Goal: Information Seeking & Learning: Learn about a topic

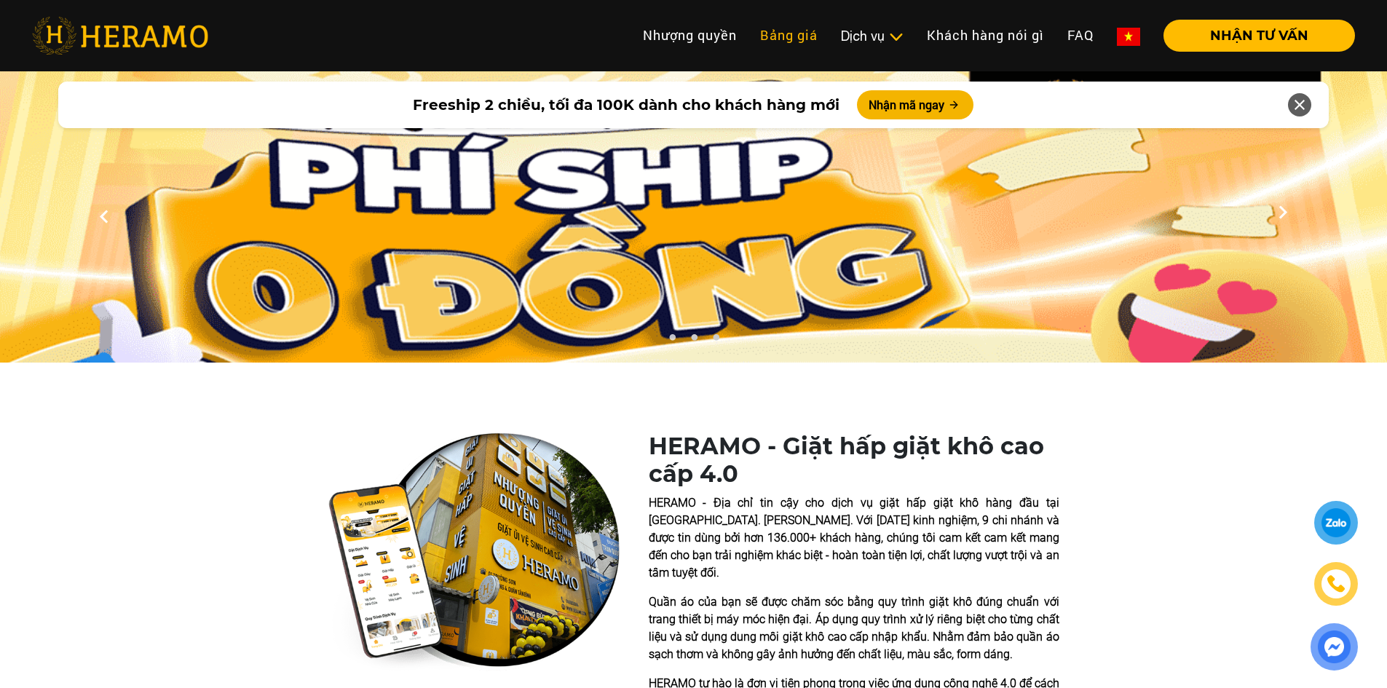
click at [816, 35] on link "Bảng giá" at bounding box center [788, 35] width 81 height 31
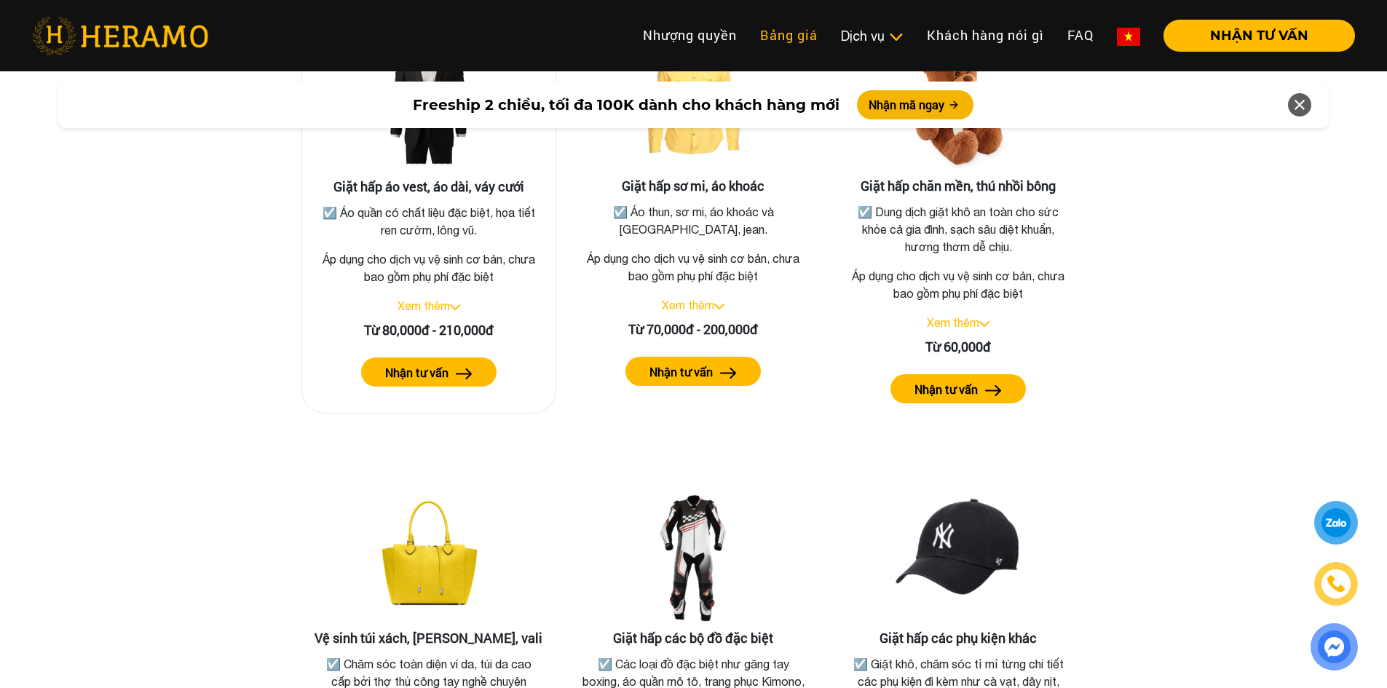
scroll to position [2685, 0]
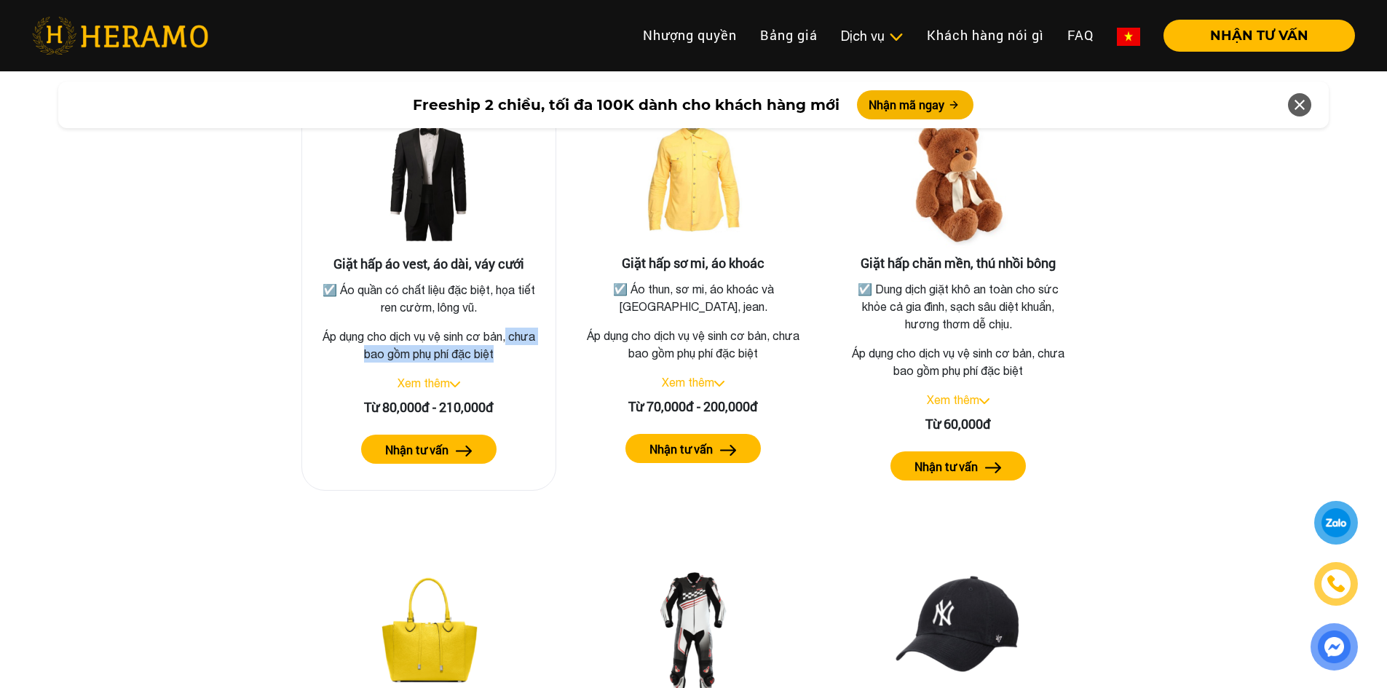
drag, startPoint x: 508, startPoint y: 317, endPoint x: 503, endPoint y: 336, distance: 18.9
click at [503, 336] on p "Áp dụng cho dịch vụ vệ sinh cơ bản, chưa bao gồm phụ phí đặc biệt" at bounding box center [429, 345] width 230 height 35
click at [502, 336] on p "Áp dụng cho dịch vụ vệ sinh cơ bản, chưa bao gồm phụ phí đặc biệt" at bounding box center [429, 345] width 230 height 35
click at [439, 376] on link "Xem thêm" at bounding box center [423, 382] width 52 height 13
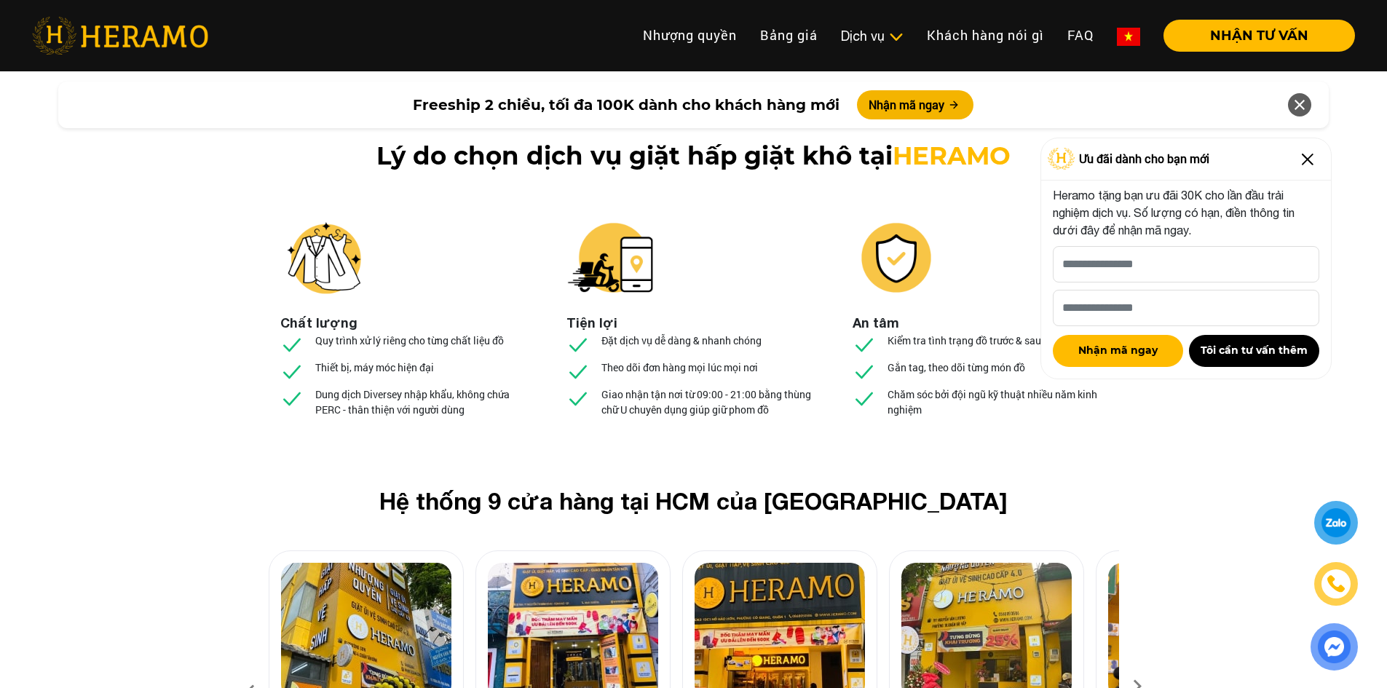
scroll to position [5432, 0]
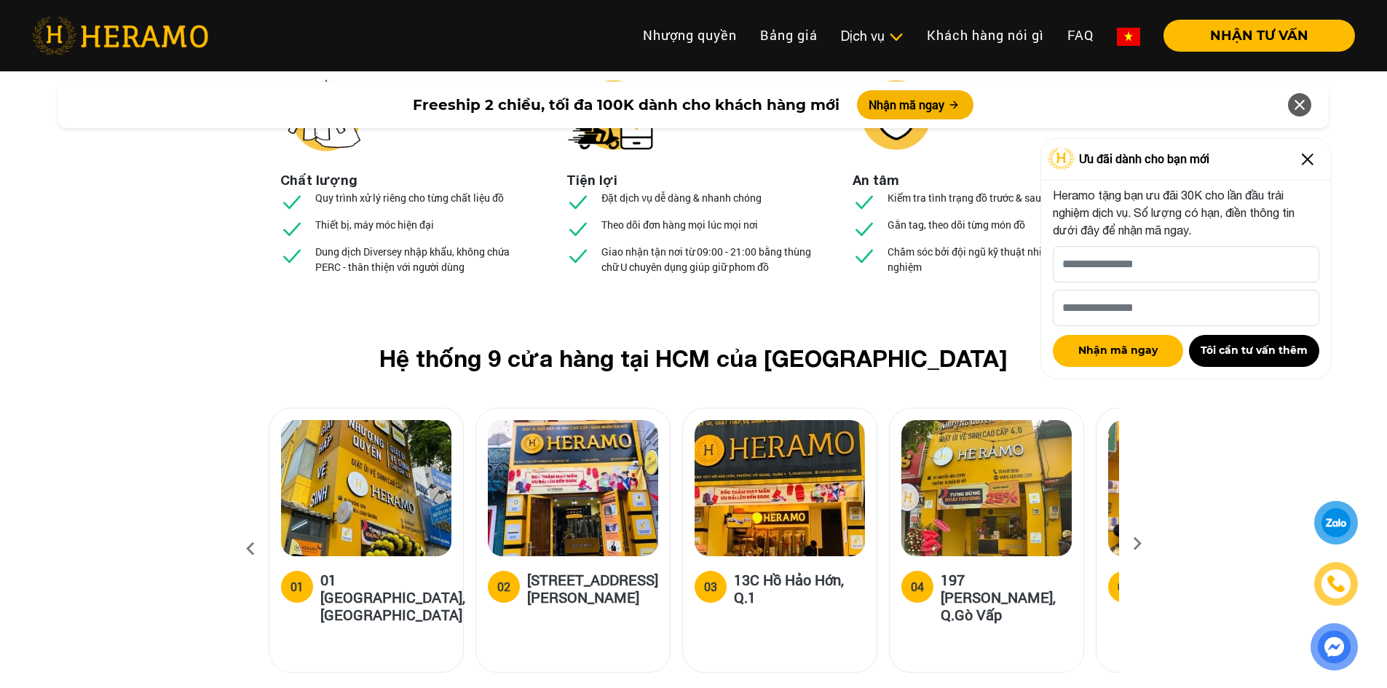
click at [1310, 151] on img at bounding box center [1307, 159] width 23 height 23
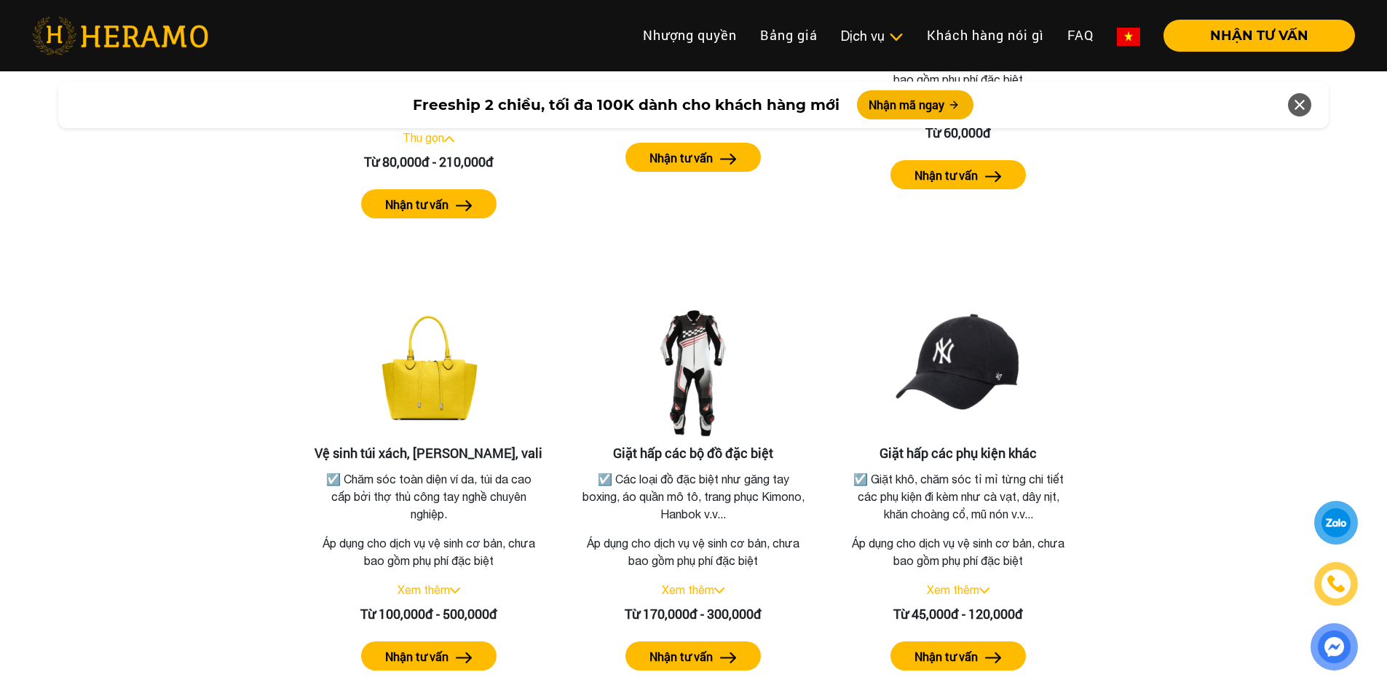
click at [1305, 99] on icon at bounding box center [1299, 105] width 17 height 26
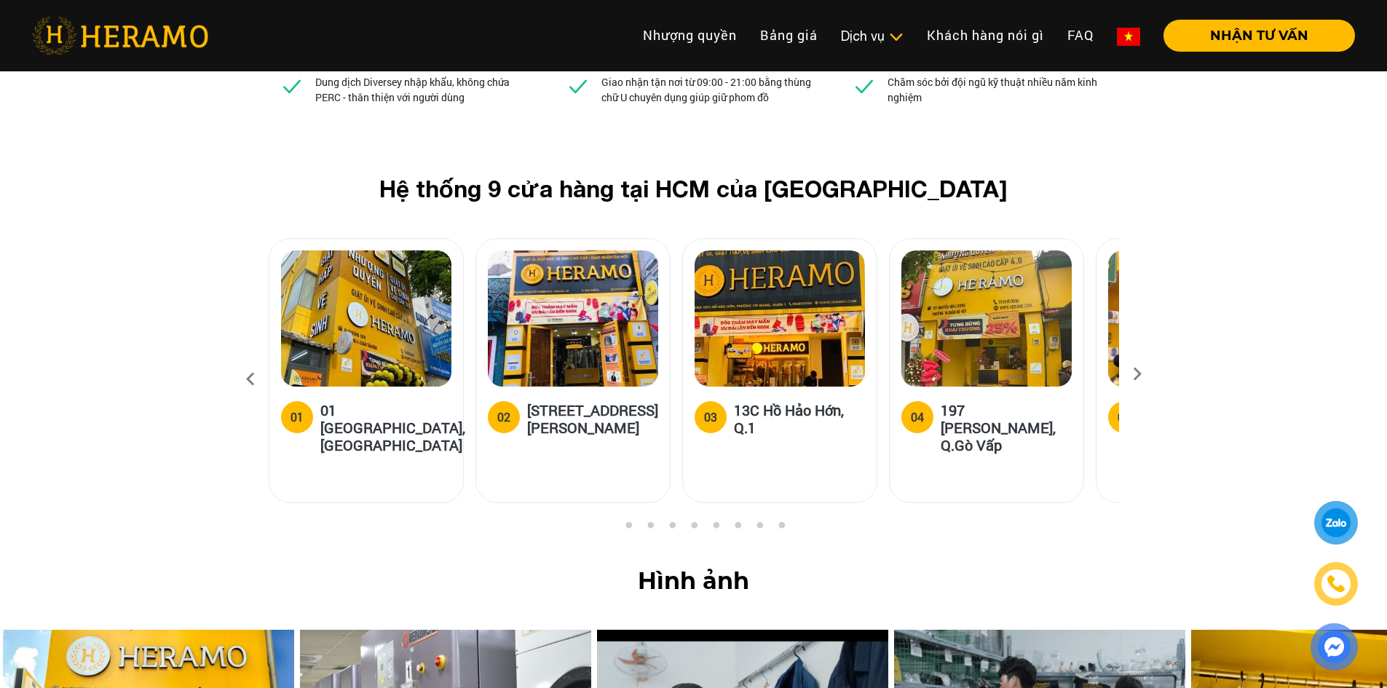
scroll to position [5524, 0]
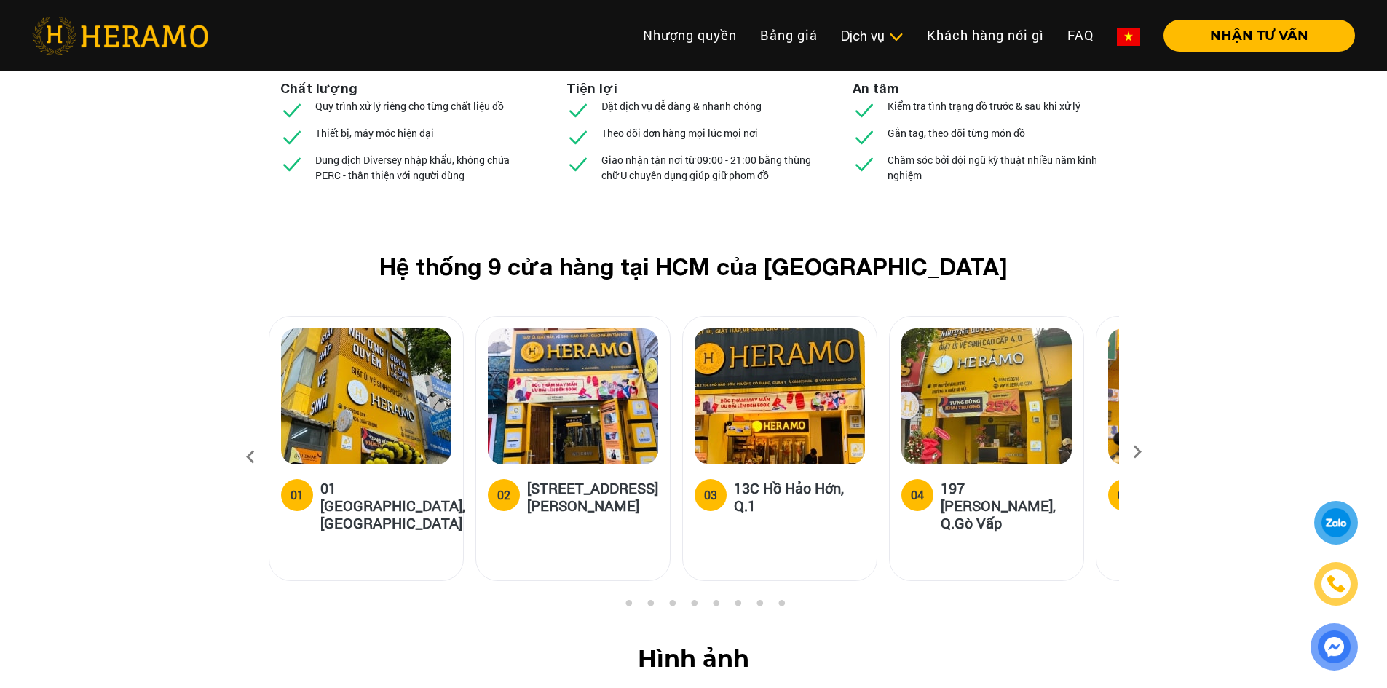
click at [1132, 452] on icon at bounding box center [1137, 456] width 26 height 9
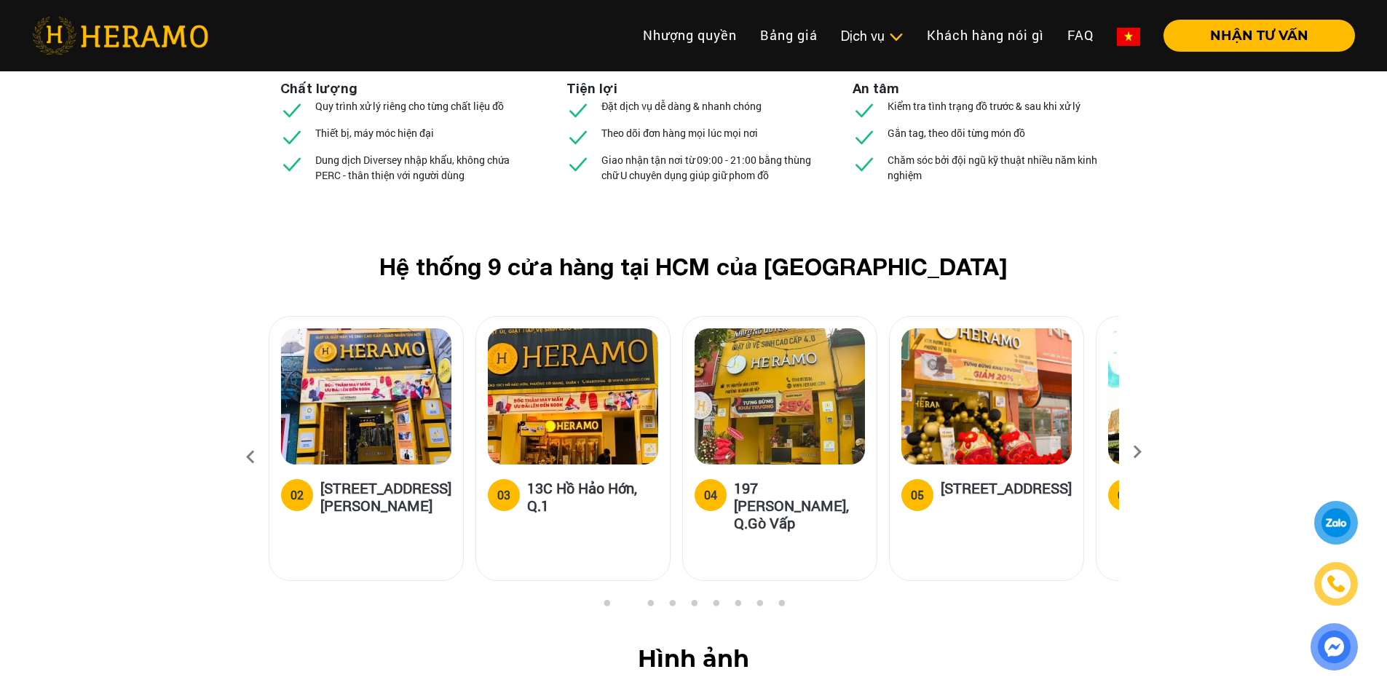
click at [1135, 452] on icon at bounding box center [1137, 456] width 26 height 9
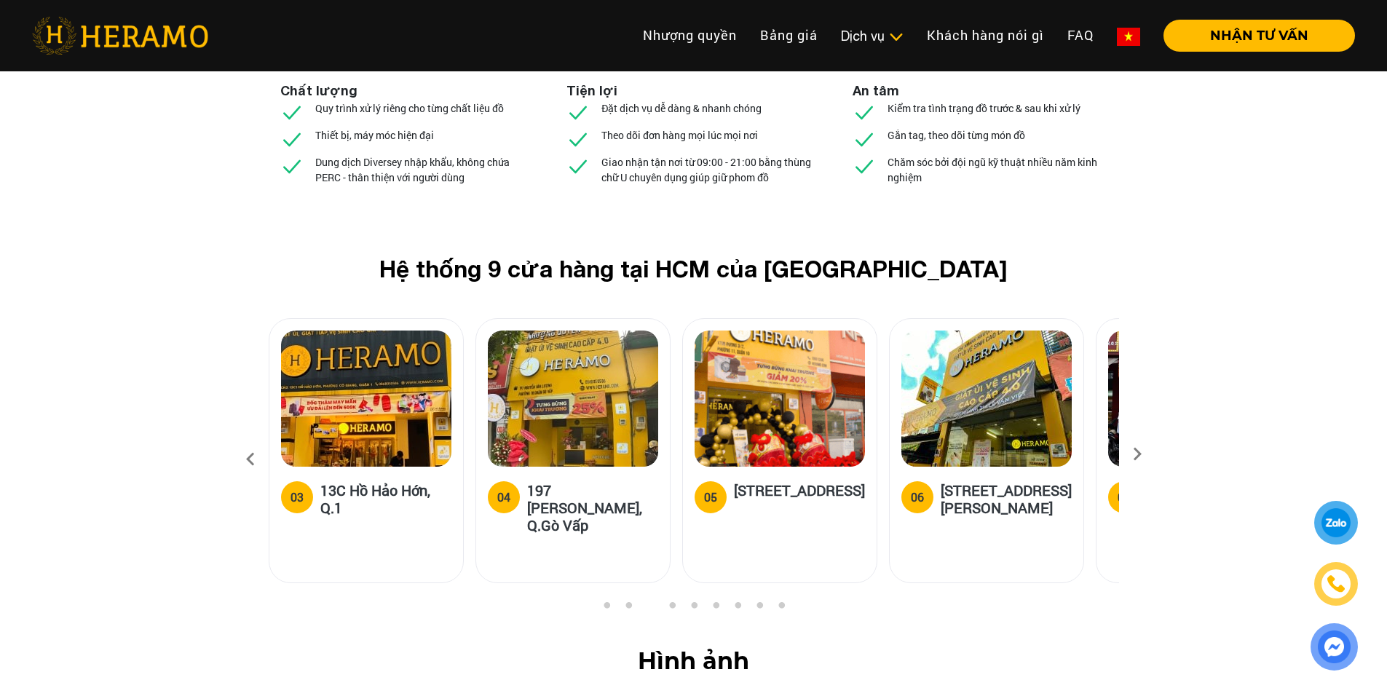
click at [804, 481] on h5 "[STREET_ADDRESS]" at bounding box center [799, 495] width 131 height 29
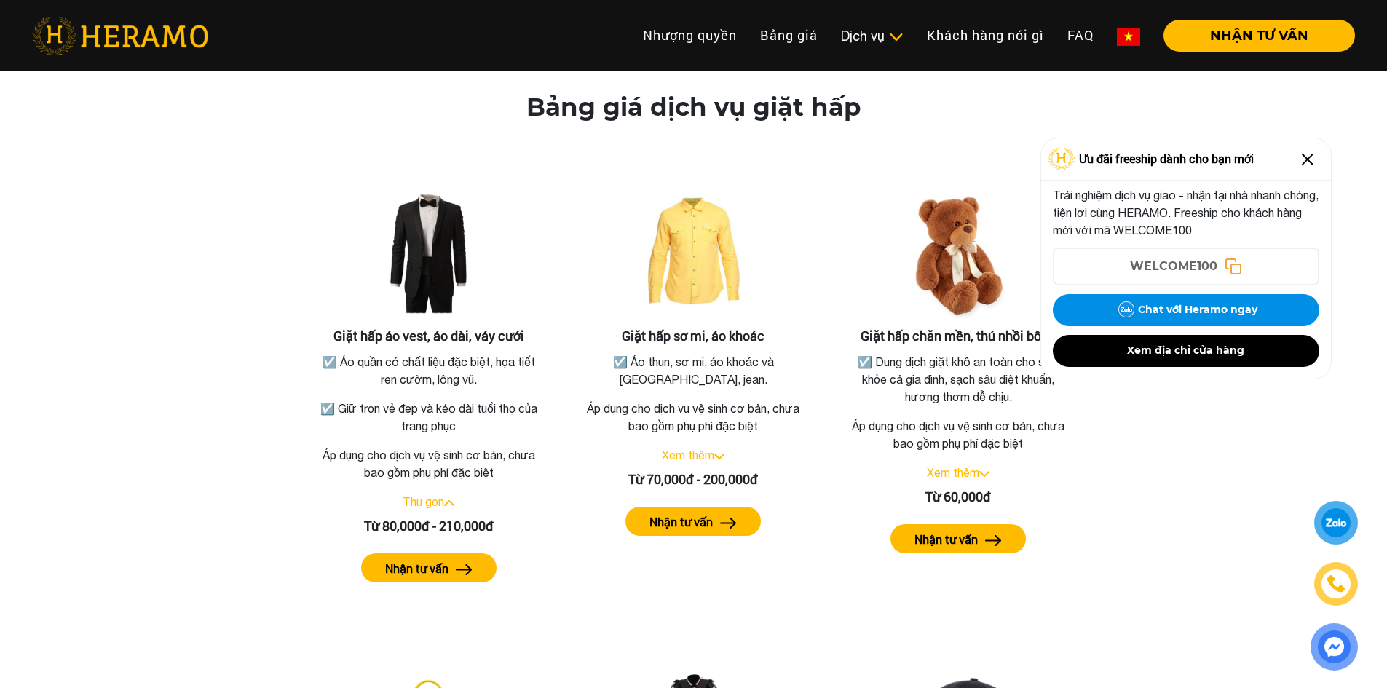
click at [1299, 157] on img at bounding box center [1307, 159] width 23 height 23
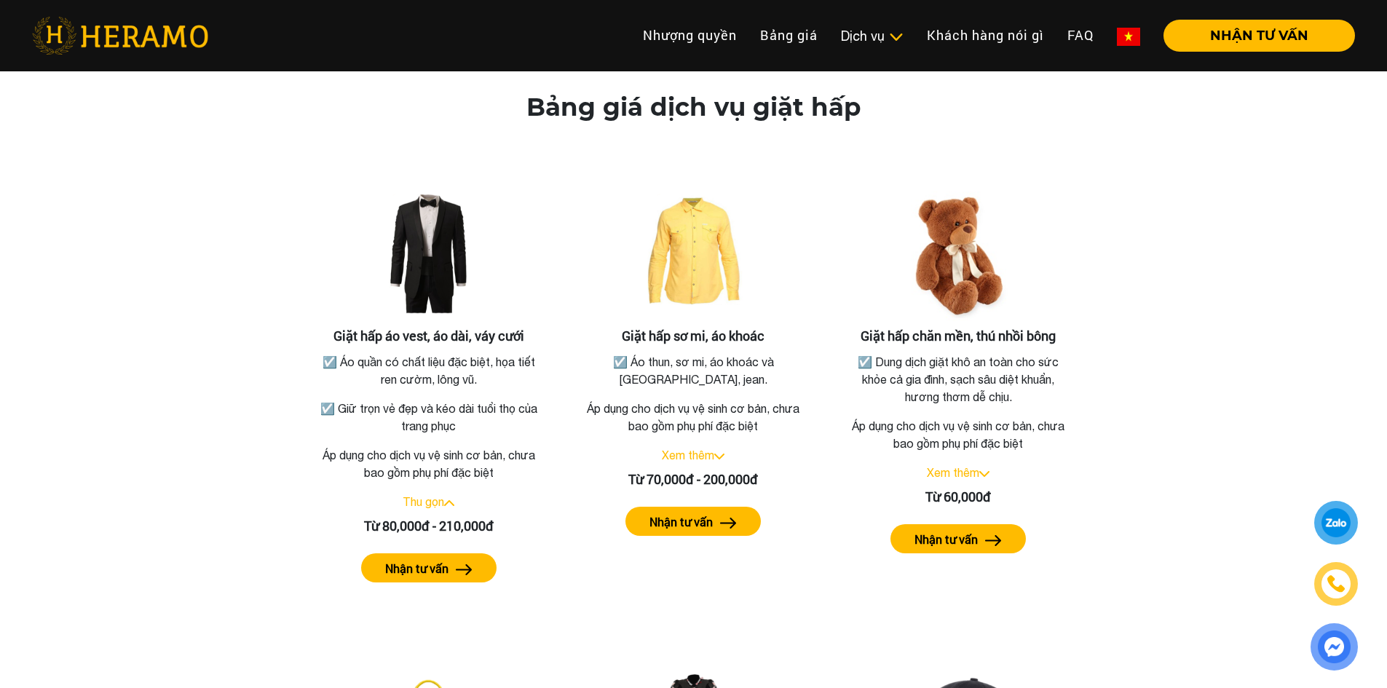
click at [1299, 157] on div "Bảng giá dịch vụ giặt hấp Giặt hấp áo vest, áo dài, váy cưới ☑️ Áo quần có chất…" at bounding box center [694, 576] width 1364 height 968
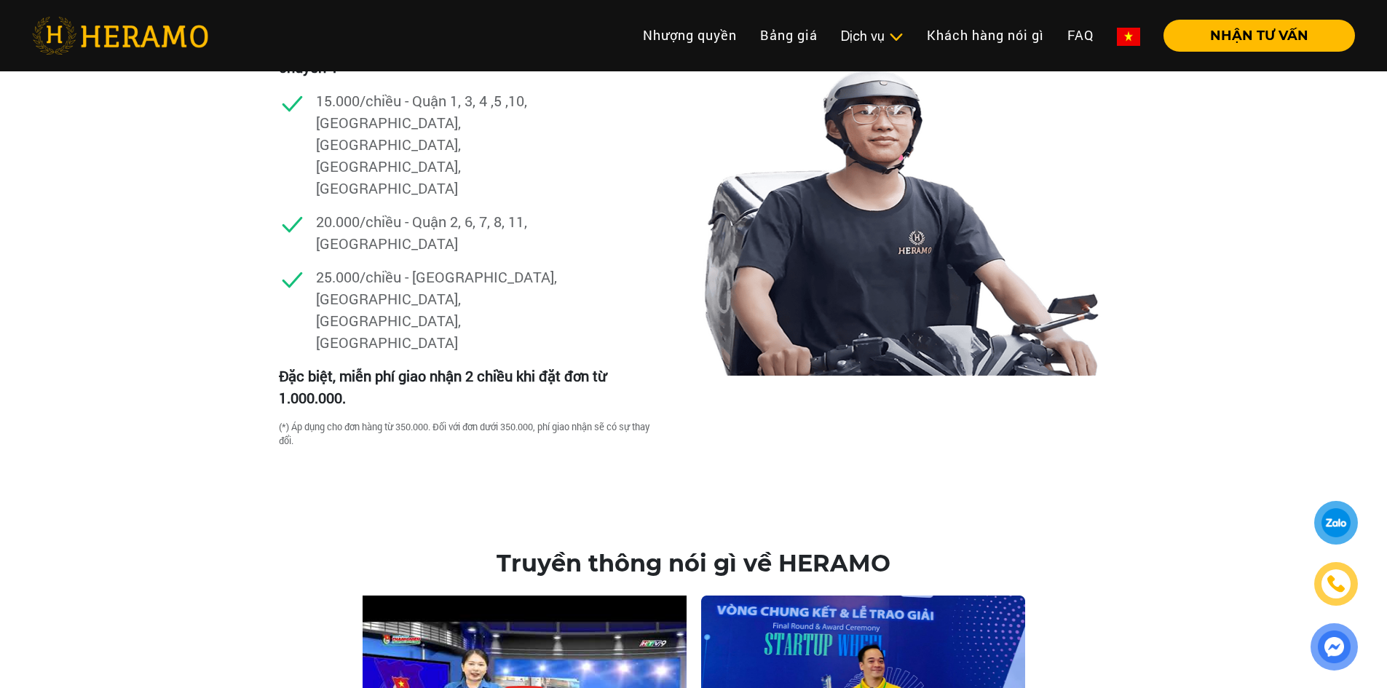
click at [1221, 260] on div "Dịch vụ giao nhận Dịch vụ giao nhận tận nơi của [PERSON_NAME] mang đến trải ngh…" at bounding box center [693, 205] width 1387 height 602
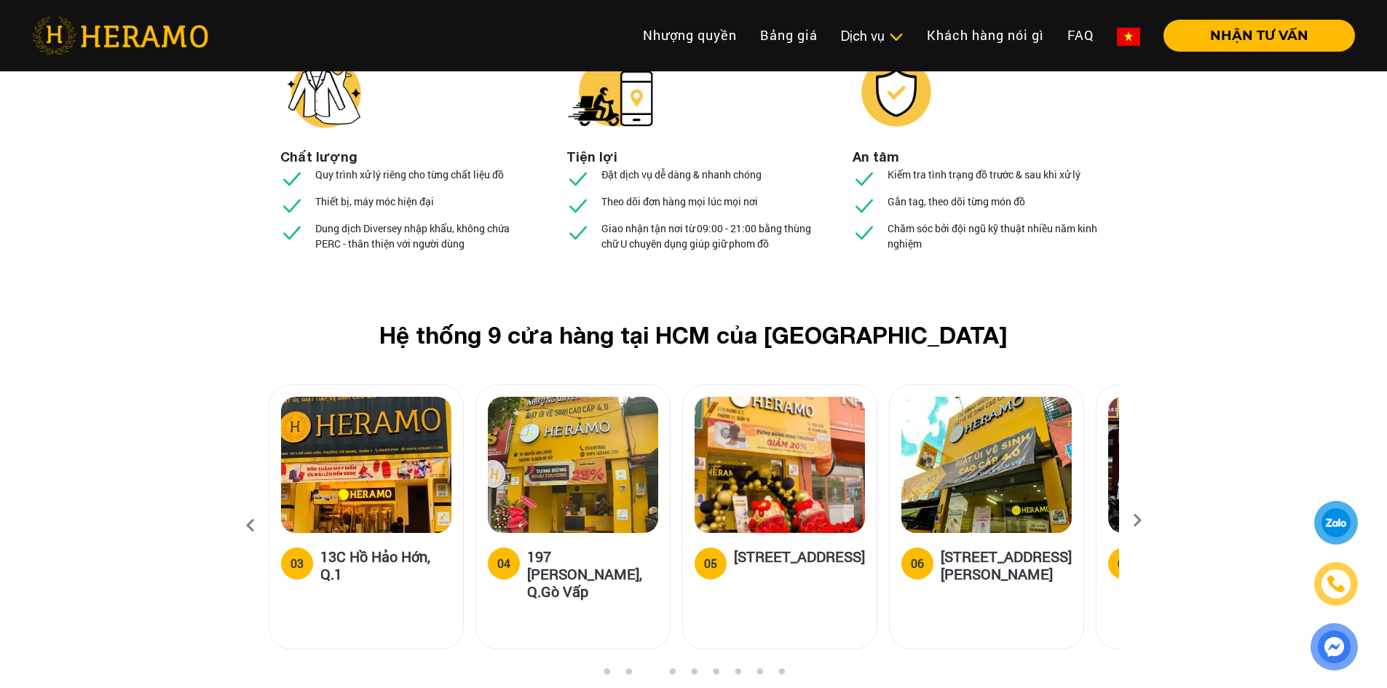
scroll to position [5524, 0]
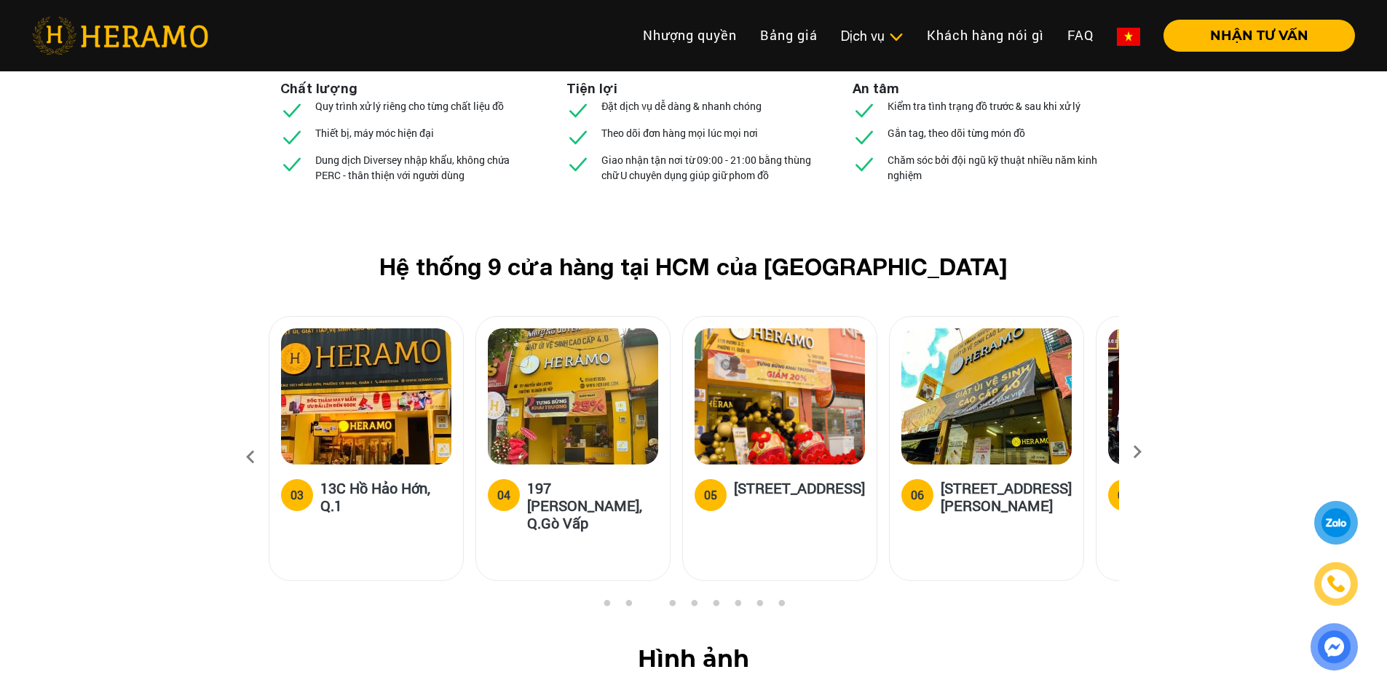
click at [1130, 452] on icon at bounding box center [1137, 456] width 26 height 9
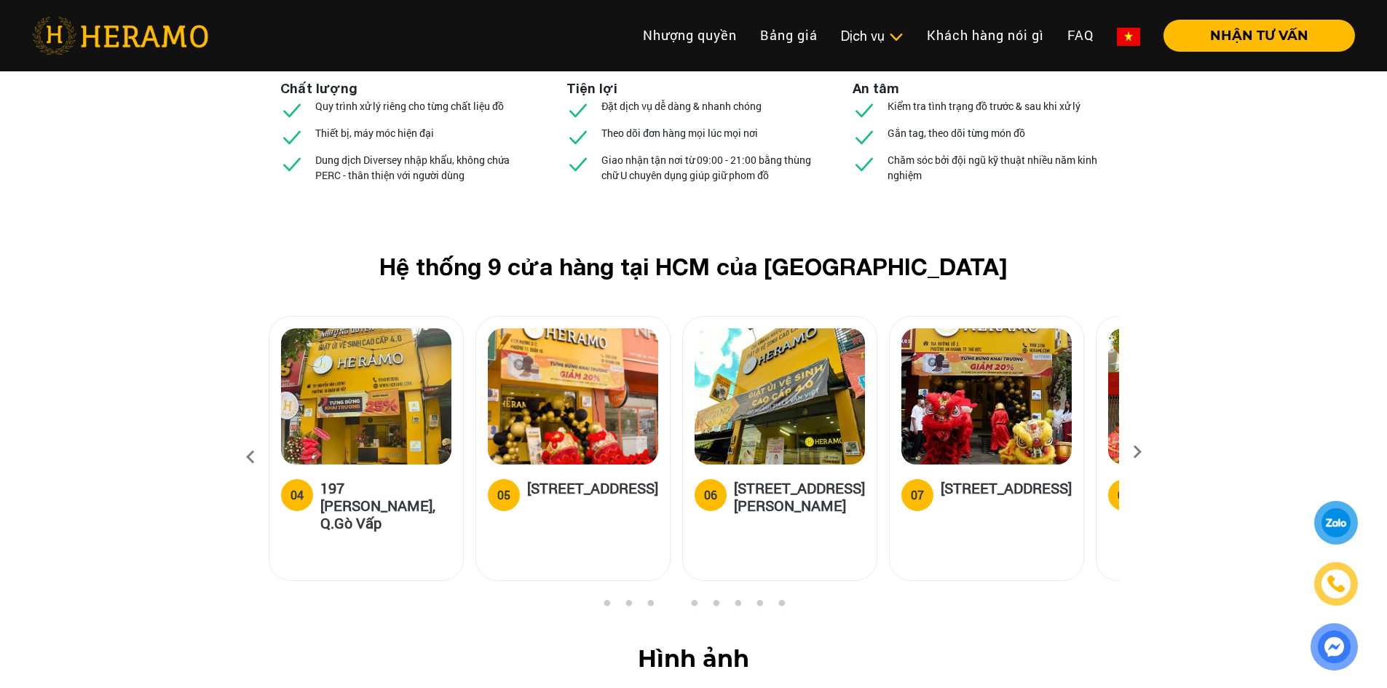
click at [1140, 452] on icon at bounding box center [1137, 456] width 26 height 9
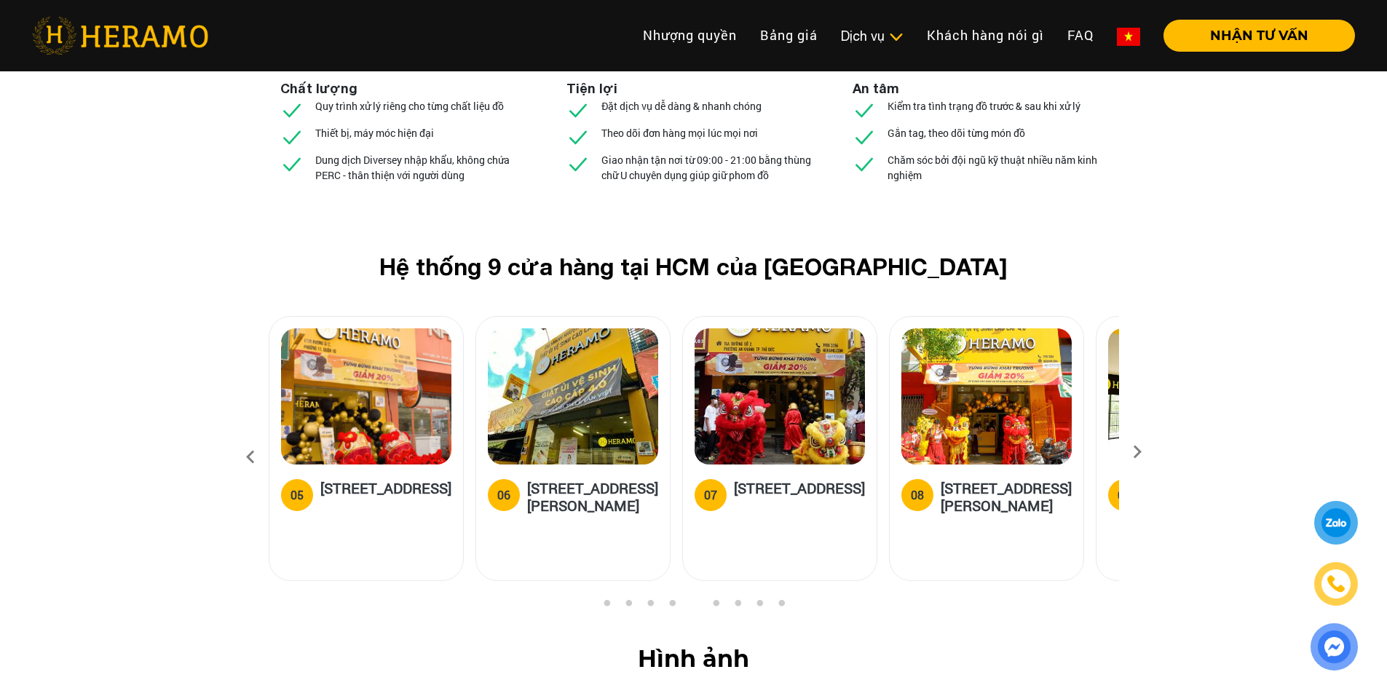
click at [1140, 452] on icon at bounding box center [1137, 456] width 26 height 9
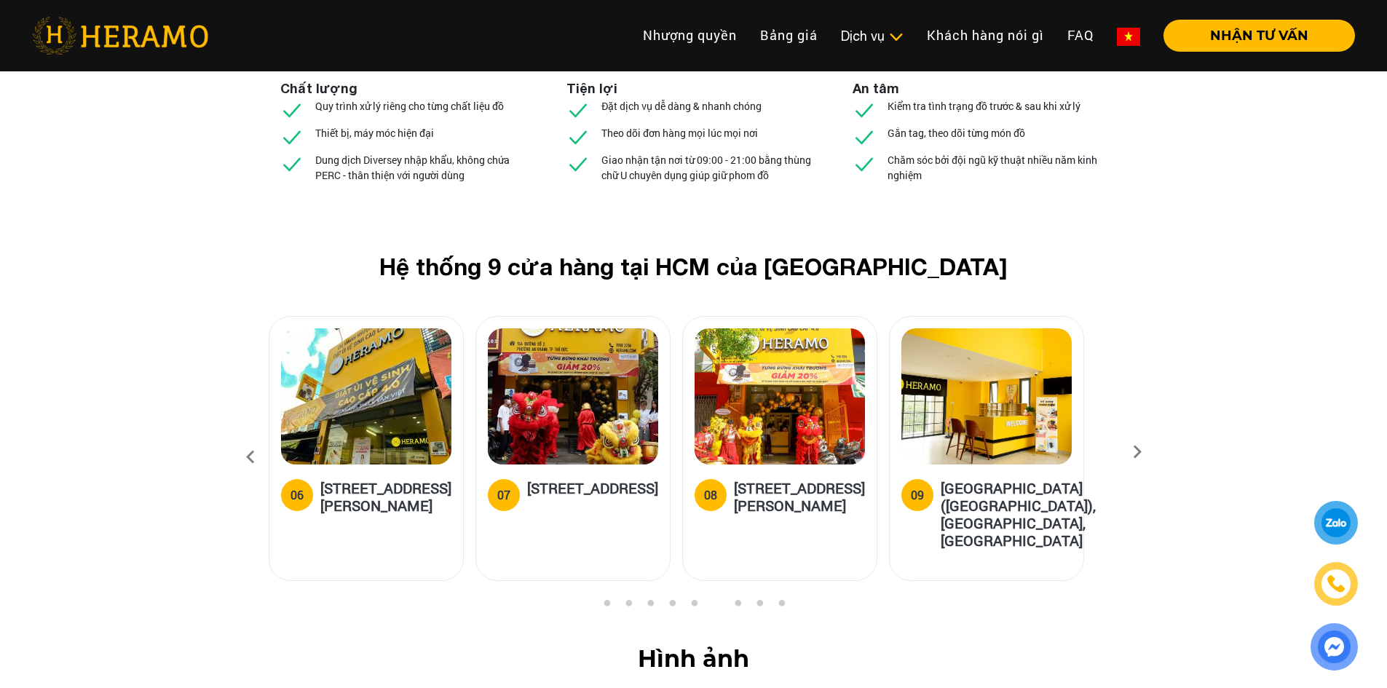
click at [1125, 452] on icon at bounding box center [1137, 456] width 26 height 9
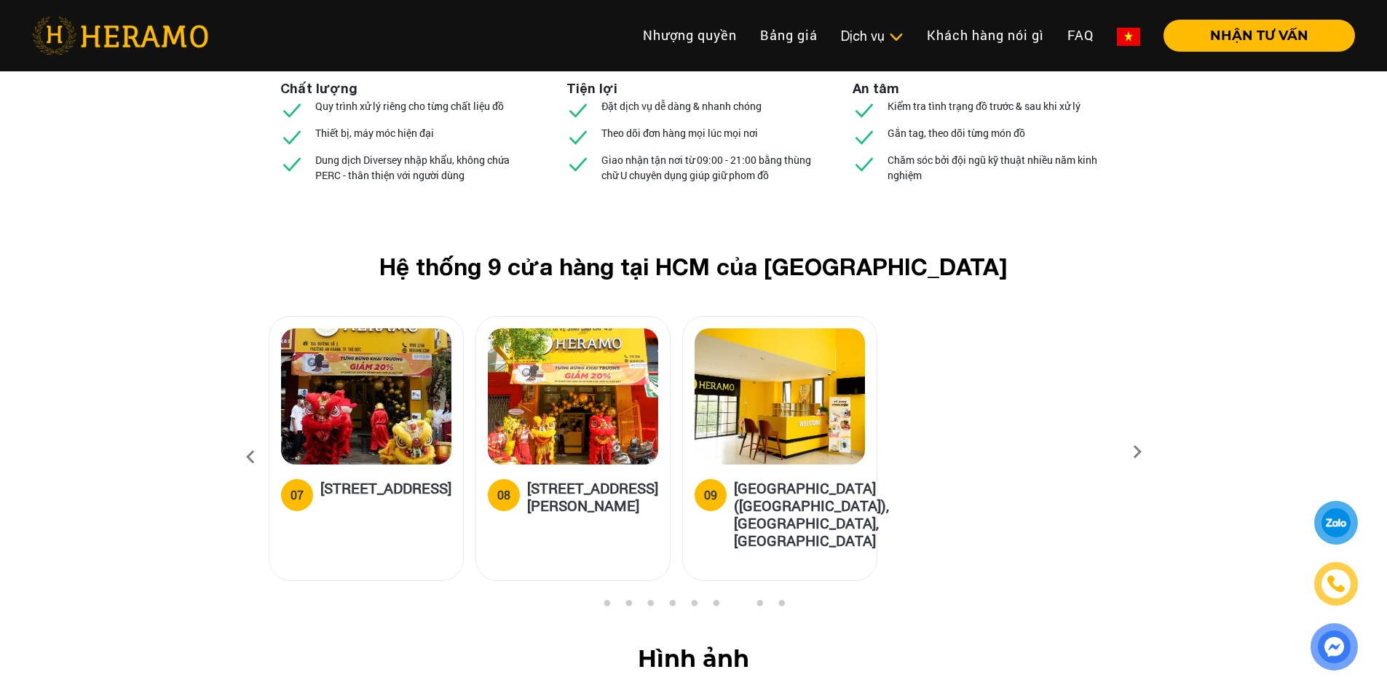
click at [256, 438] on icon at bounding box center [250, 457] width 26 height 39
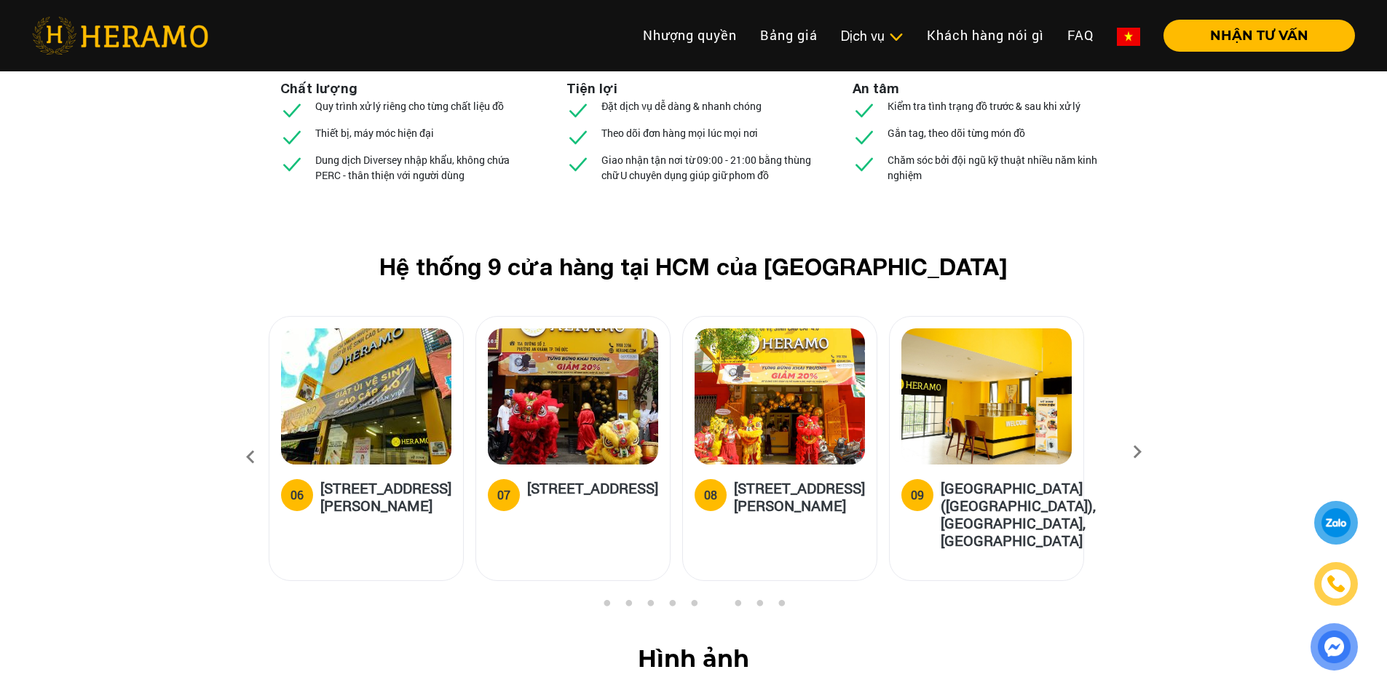
click at [256, 438] on icon at bounding box center [250, 457] width 26 height 39
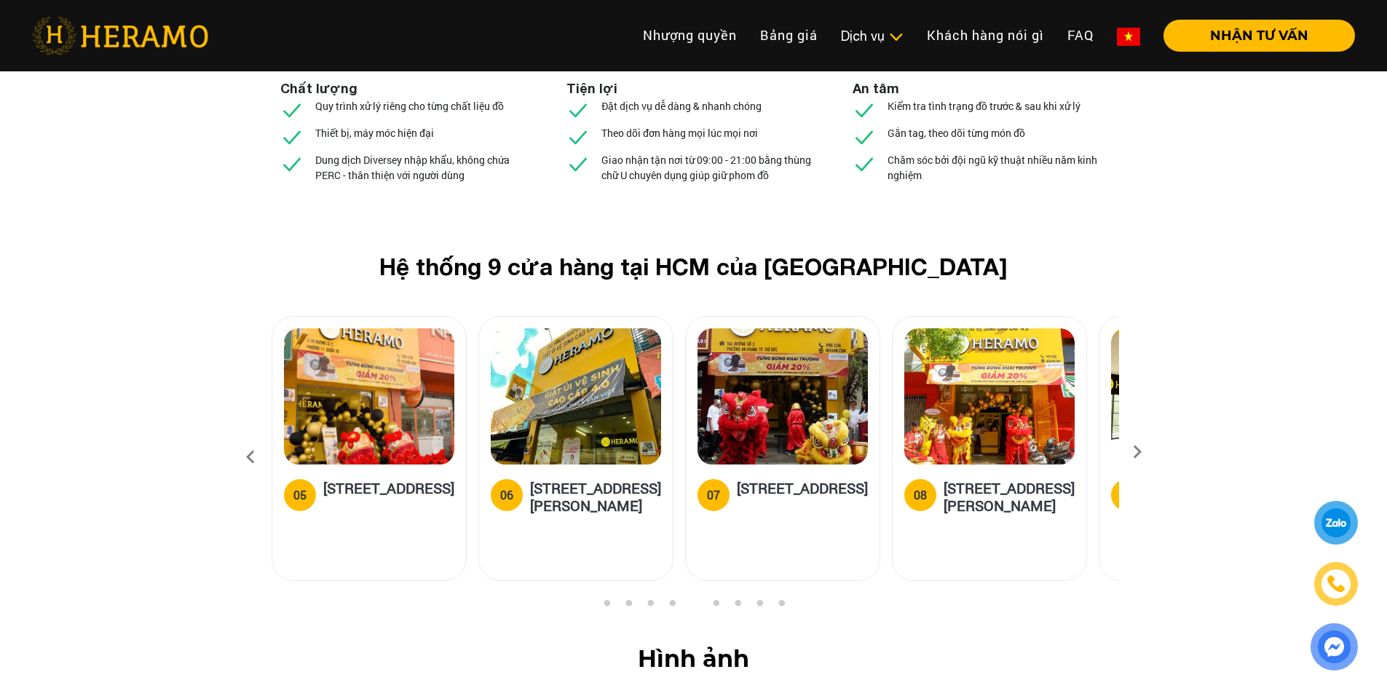
drag, startPoint x: 321, startPoint y: 341, endPoint x: 380, endPoint y: 357, distance: 60.9
click at [380, 479] on h5 "[STREET_ADDRESS]" at bounding box center [388, 493] width 131 height 29
